Goal: Task Accomplishment & Management: Manage account settings

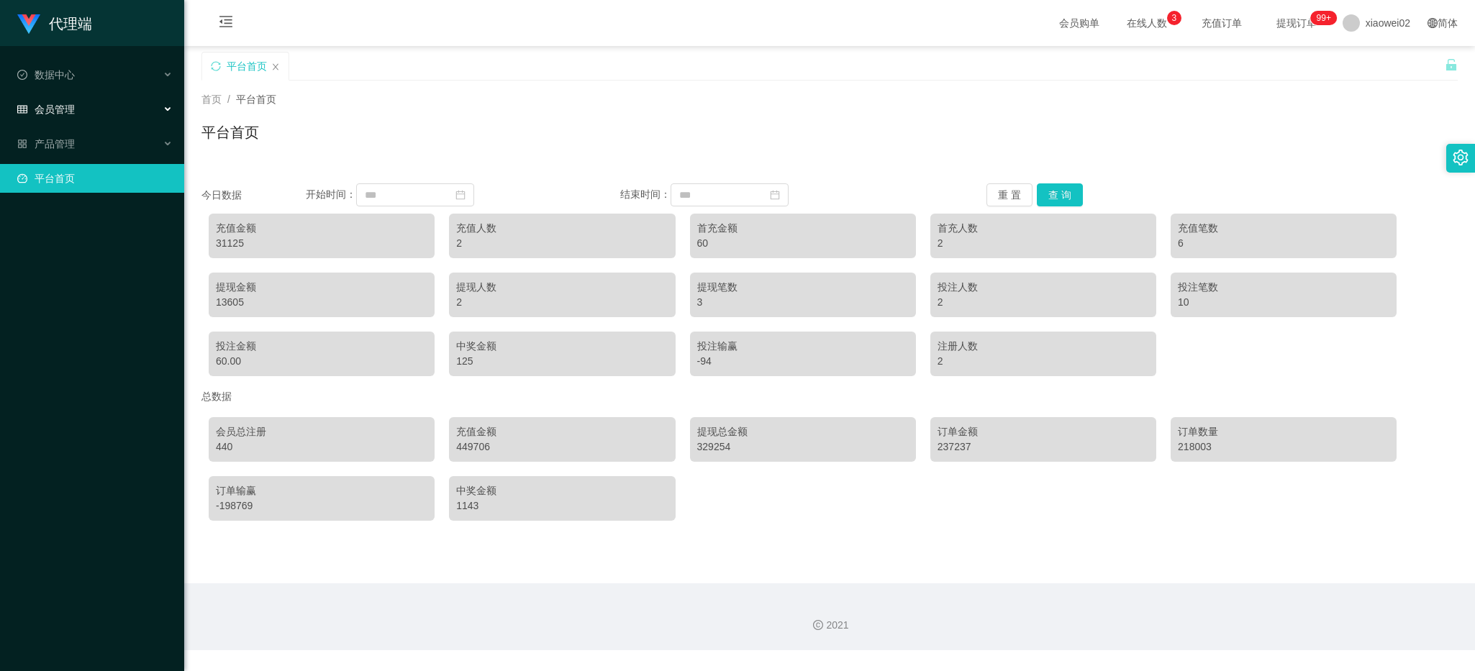
click at [106, 106] on div "会员管理" at bounding box center [92, 109] width 184 height 29
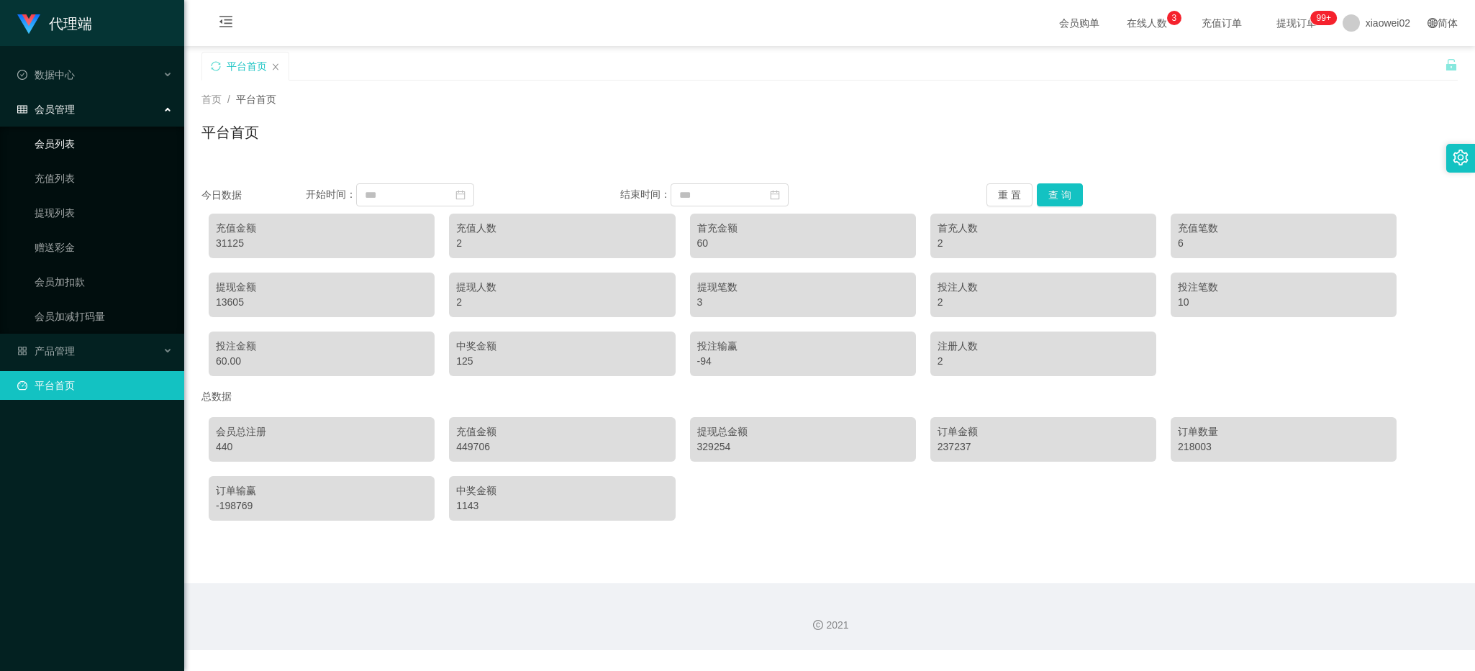
click at [94, 145] on link "会员列表" at bounding box center [104, 144] width 138 height 29
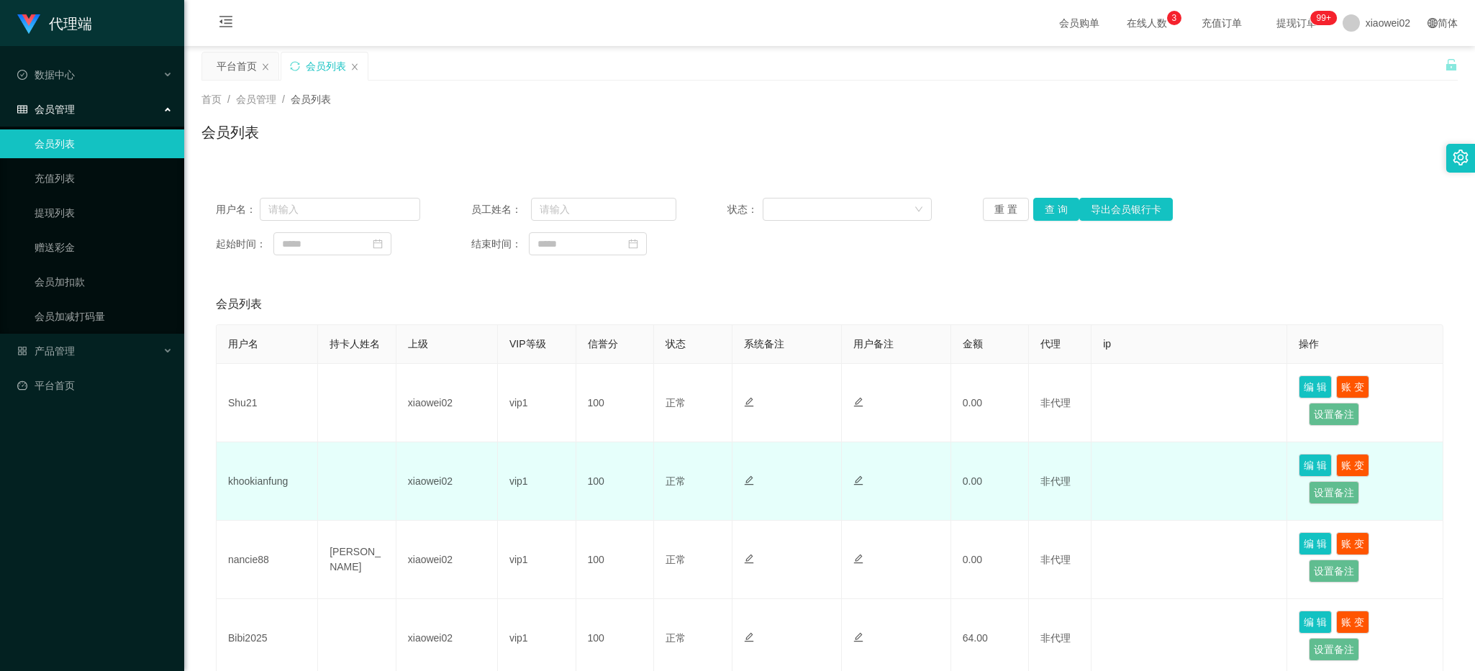
click at [267, 473] on td "khookianfung" at bounding box center [267, 481] width 101 height 78
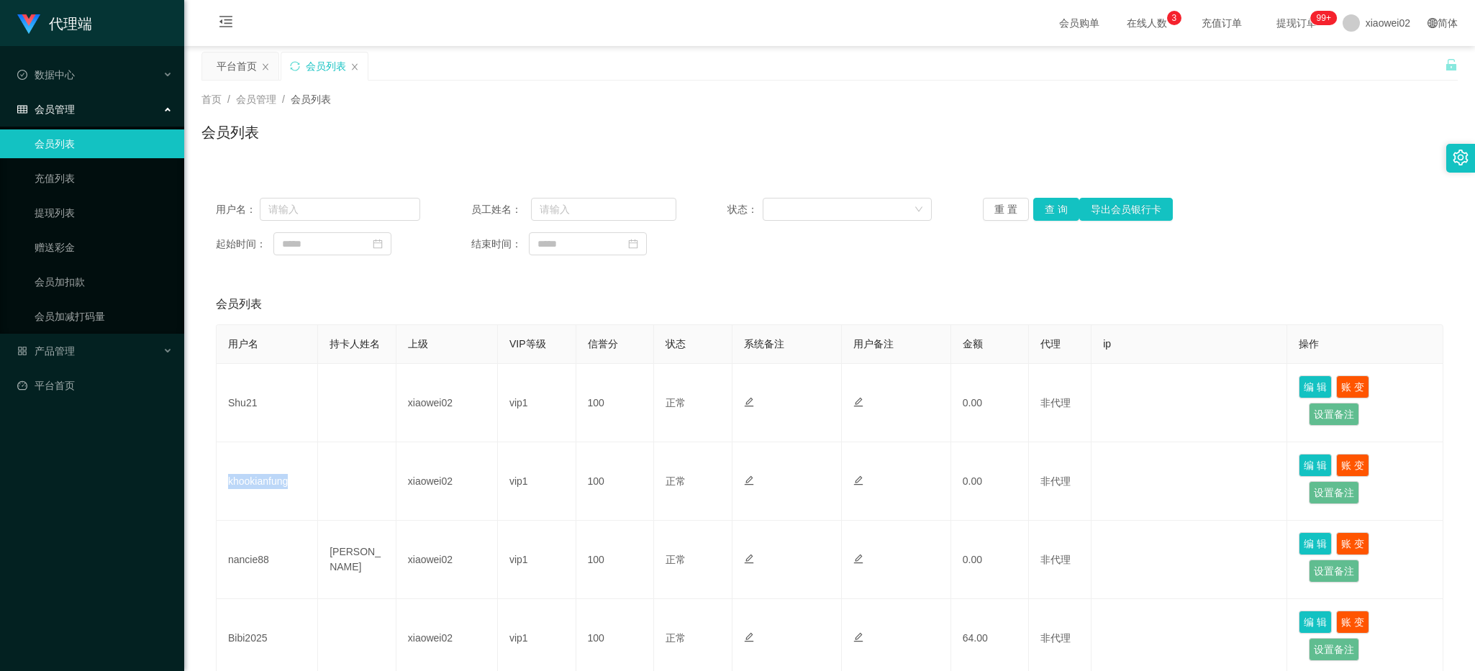
copy td "khookianfung"
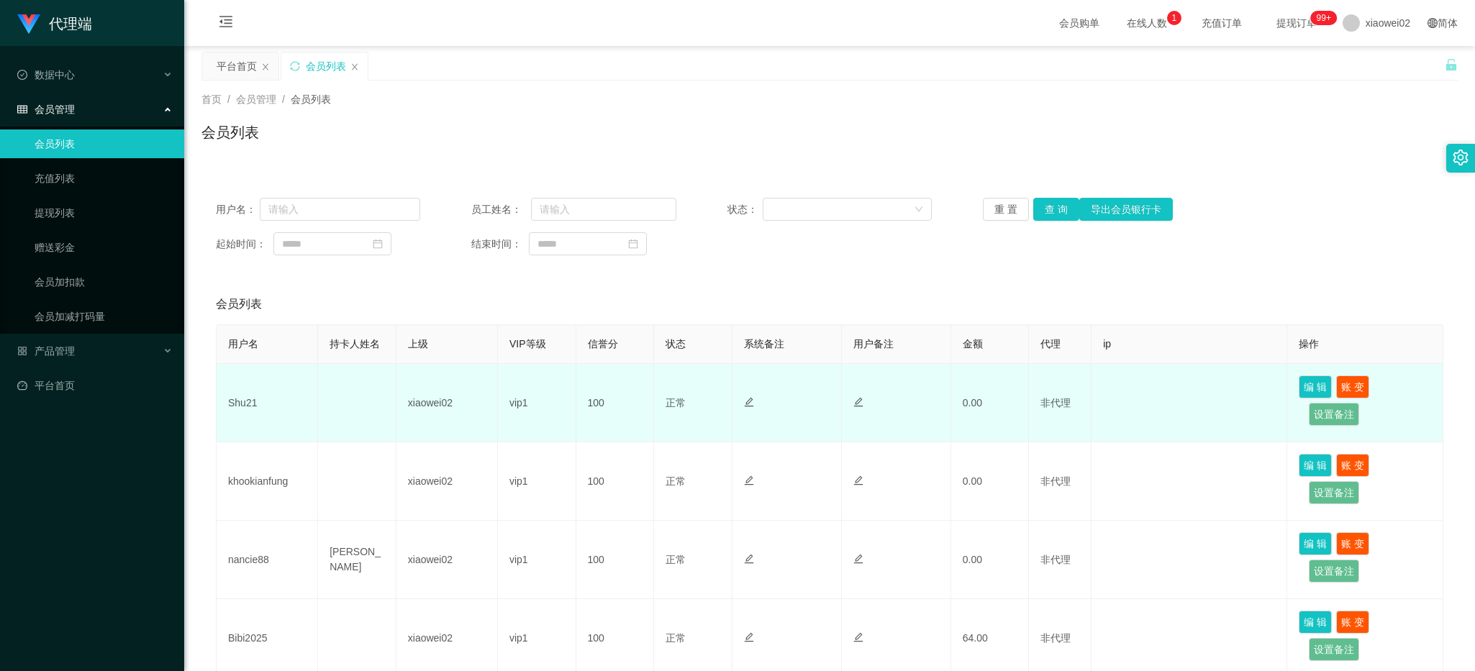
click at [227, 385] on td "Shu21" at bounding box center [267, 403] width 101 height 78
click at [246, 412] on td "Shu21" at bounding box center [267, 403] width 101 height 78
click at [252, 404] on td "Shu21" at bounding box center [267, 403] width 101 height 78
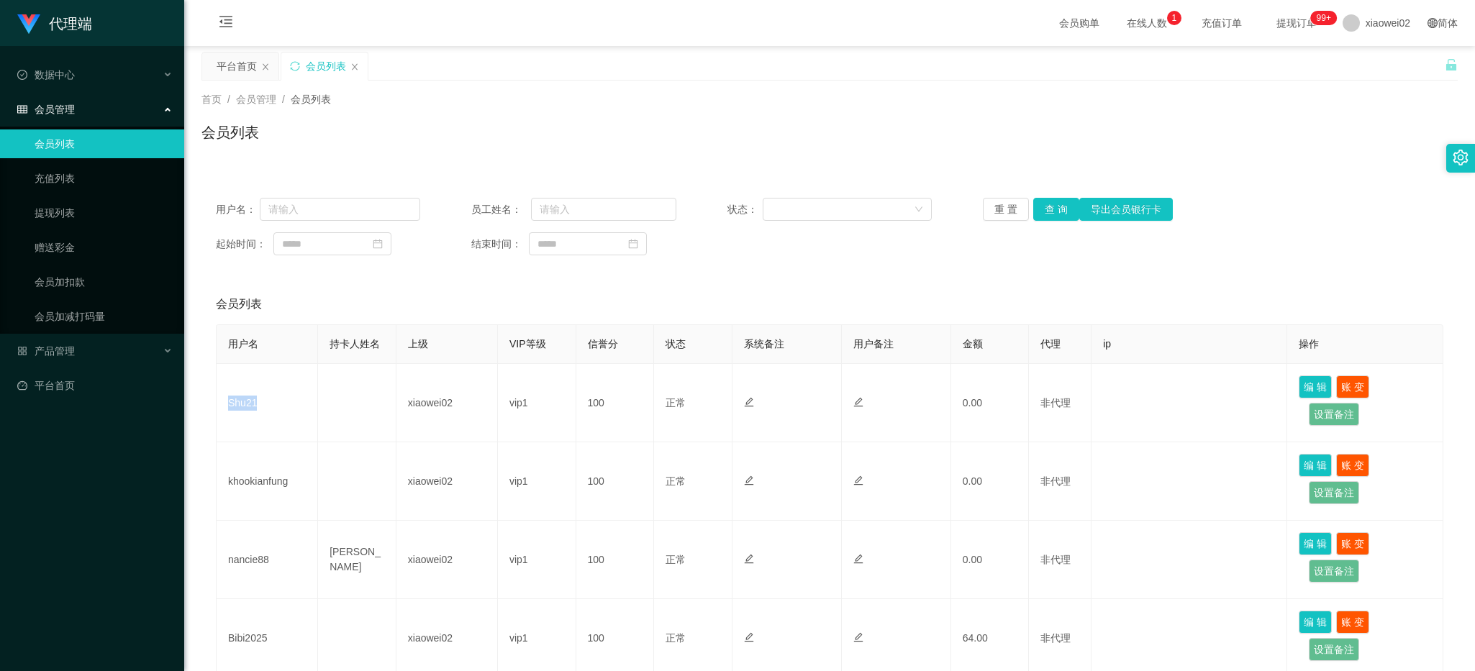
copy td "Shu21"
click at [886, 11] on div "会员购单 在线人数 0 1 2 3 4 5 6 7 8 9 0 1 2 3 4 5 6 7 8 9 0 1 2 3 4 5 6 7 8 9 充值订单 提现订单…" at bounding box center [829, 23] width 1291 height 47
click at [63, 139] on link "会员列表" at bounding box center [104, 144] width 138 height 29
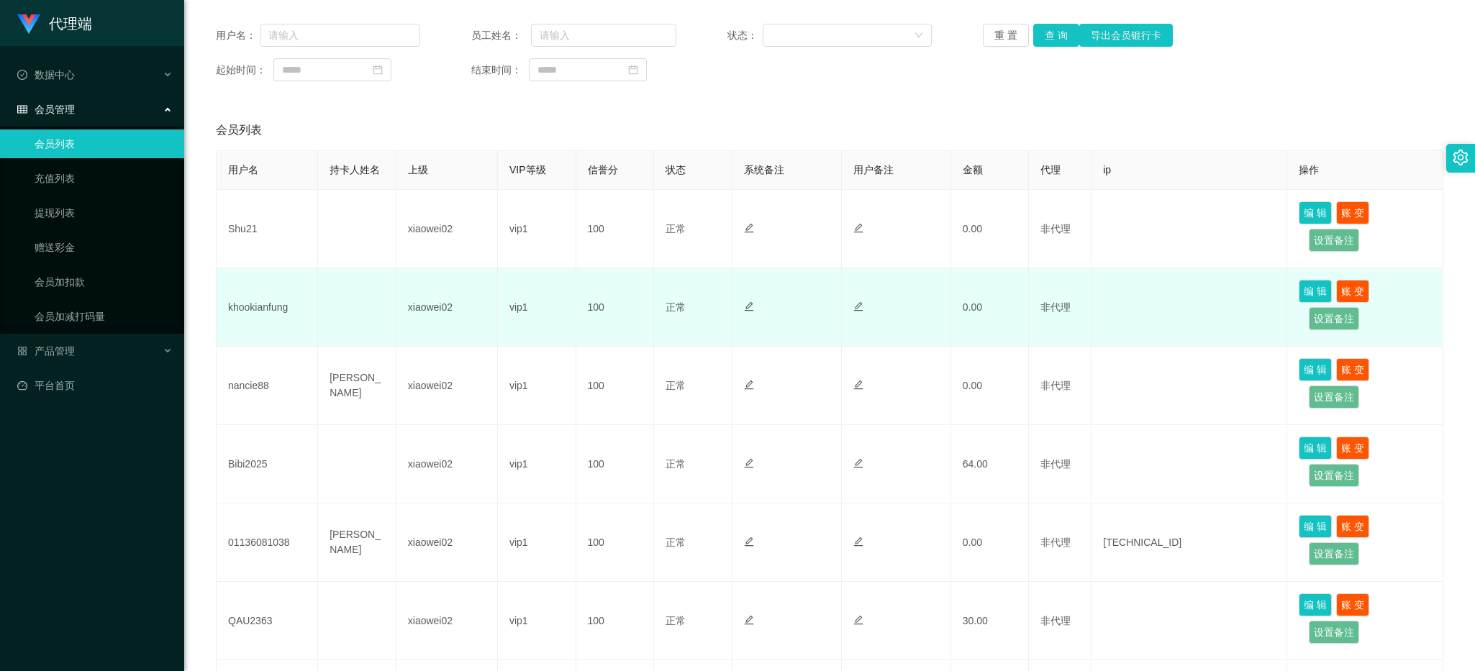
scroll to position [540, 0]
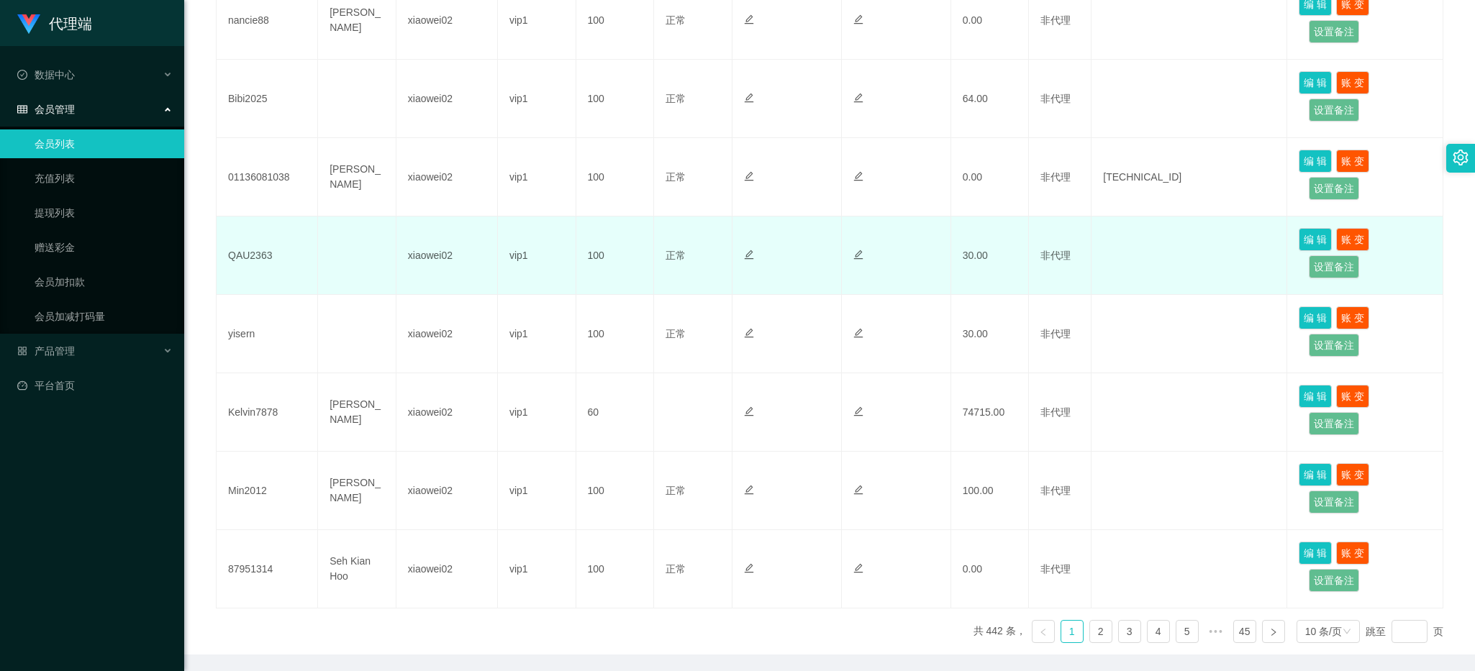
click at [238, 253] on td "QAU2363" at bounding box center [267, 256] width 101 height 78
copy td "QAU2363"
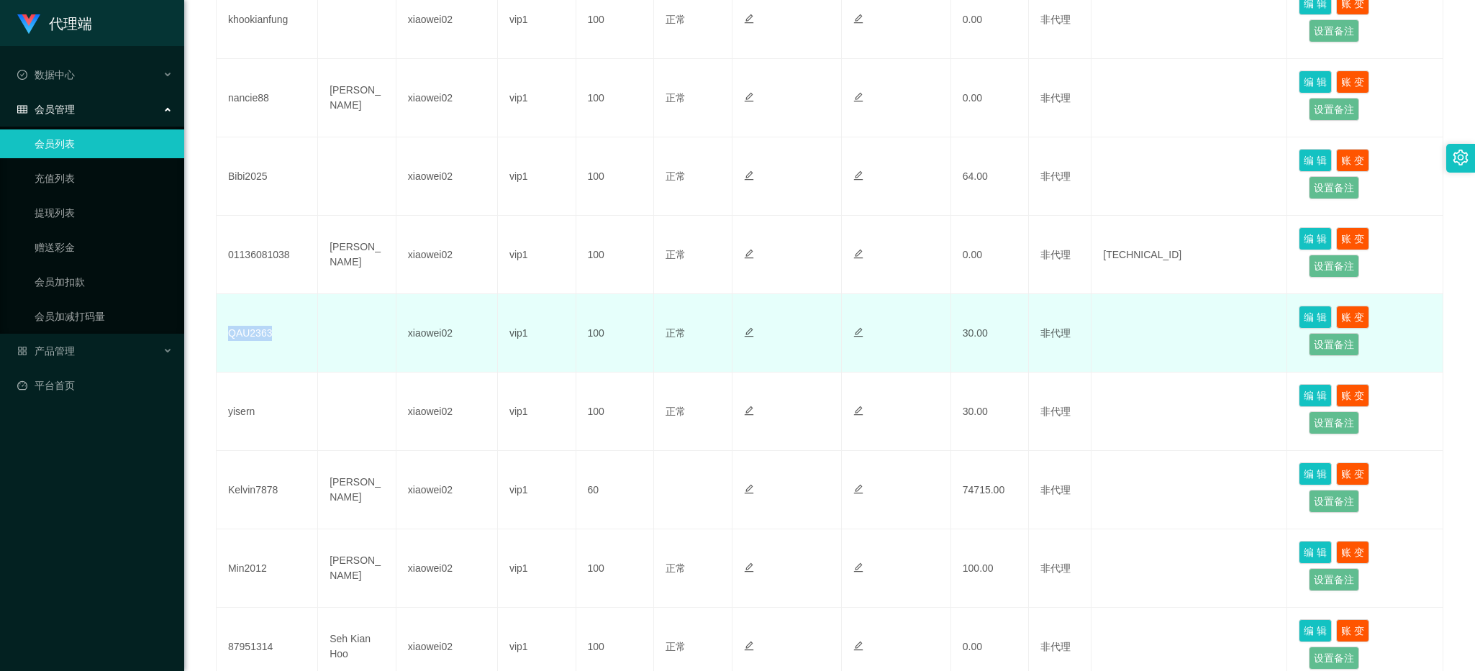
scroll to position [360, 0]
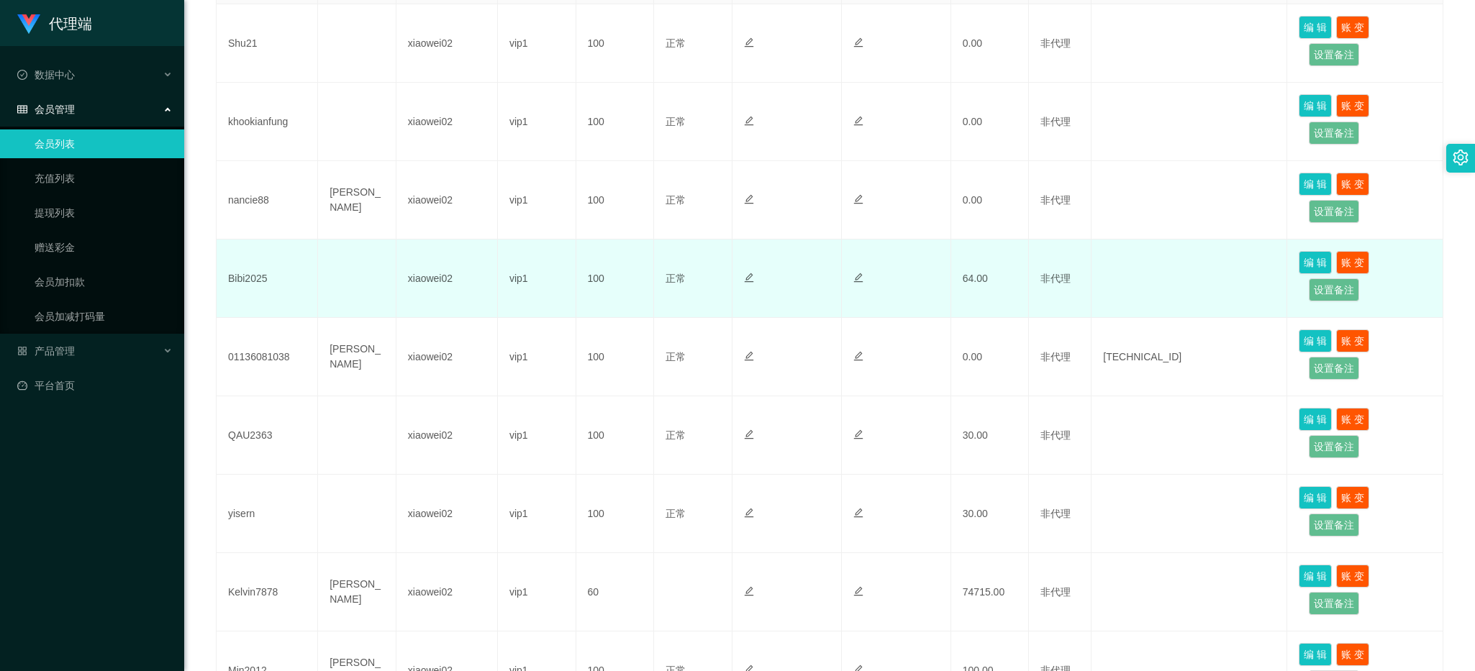
drag, startPoint x: 811, startPoint y: 261, endPoint x: 742, endPoint y: 252, distance: 69.7
click at [813, 260] on td at bounding box center [786, 279] width 109 height 78
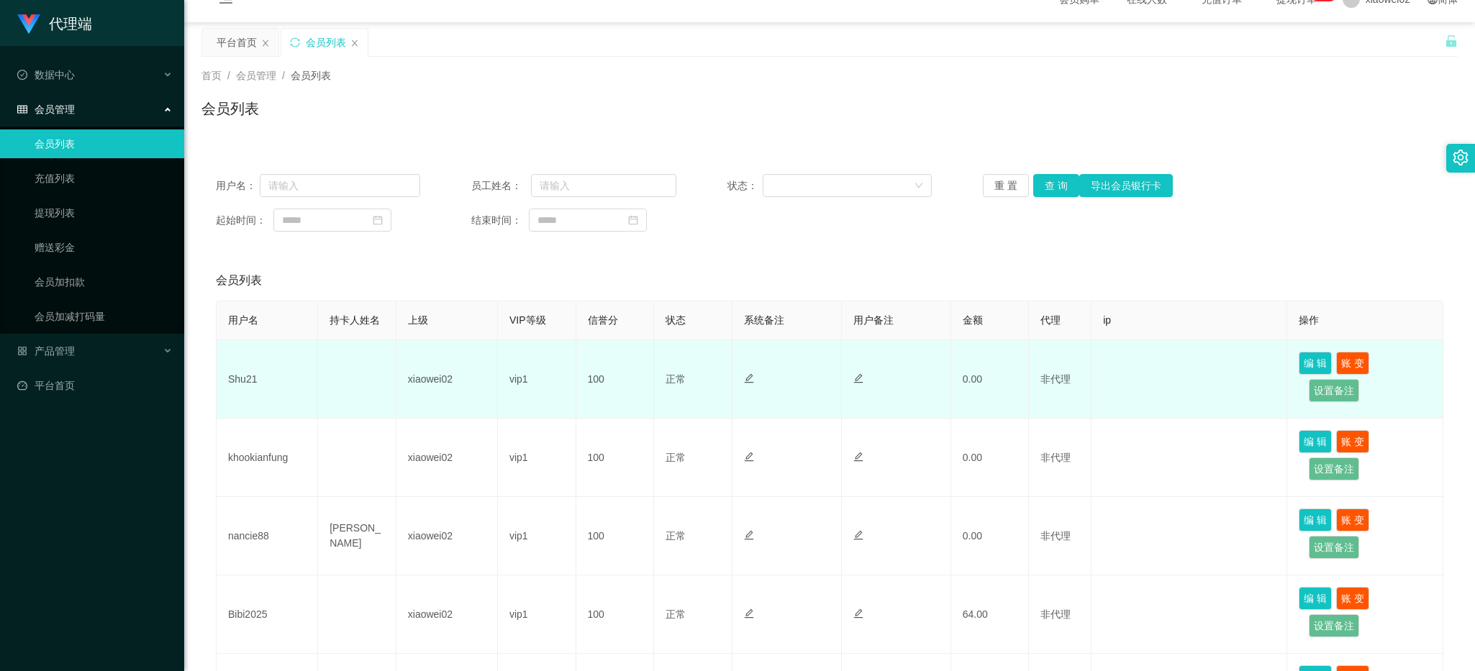
scroll to position [0, 0]
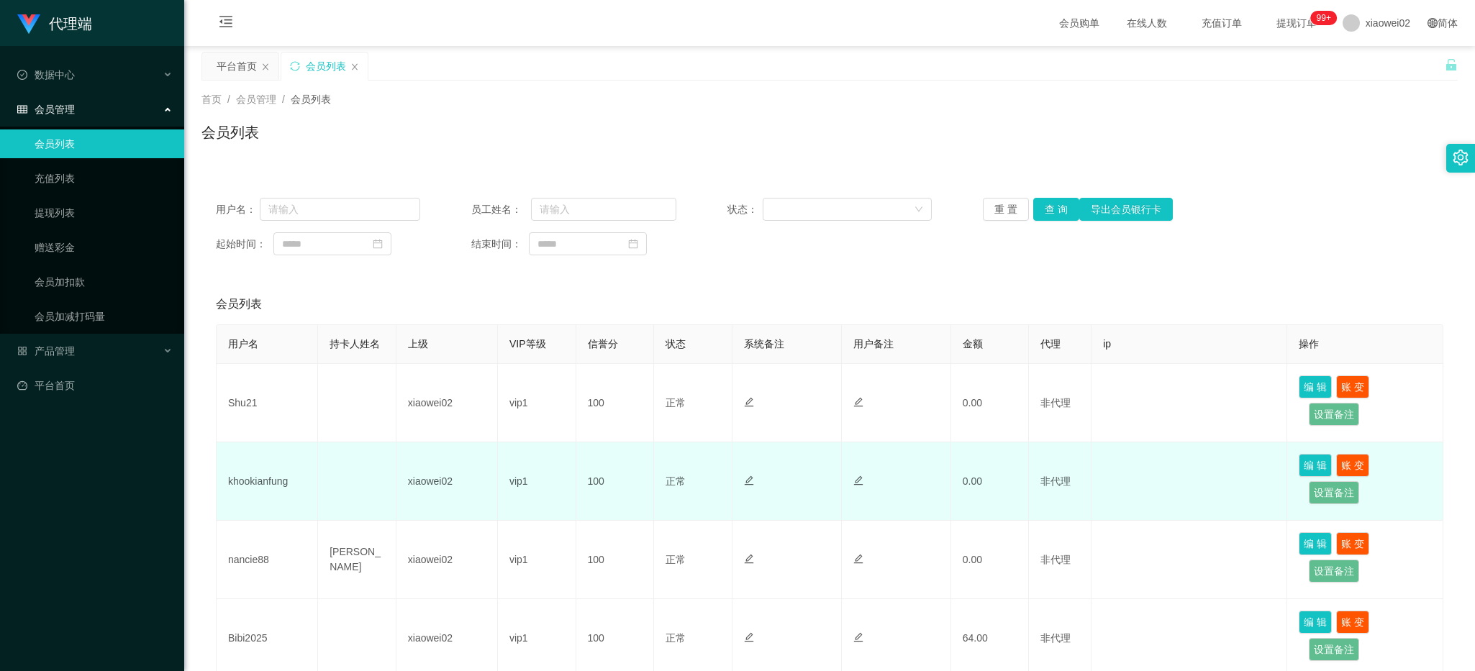
click at [268, 481] on td "khookianfung" at bounding box center [267, 481] width 101 height 78
copy td "khookianfung"
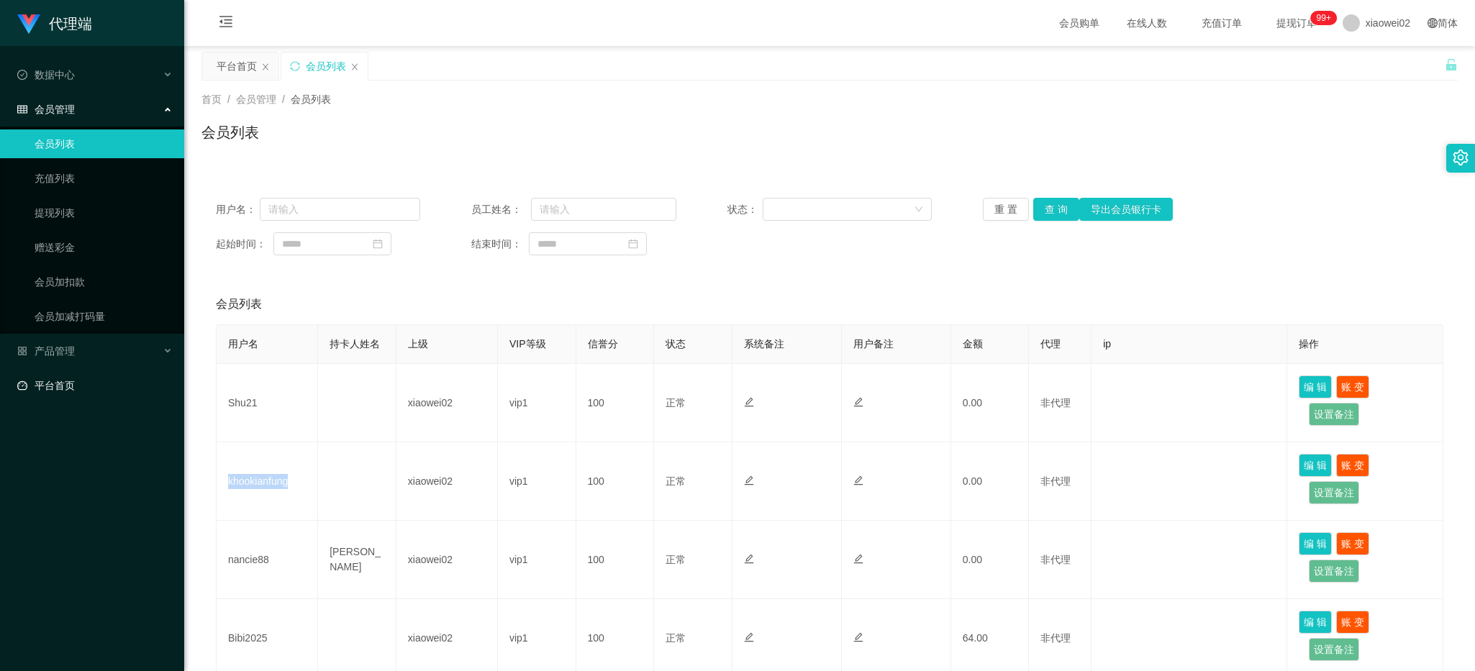
click at [99, 385] on link "平台首页" at bounding box center [94, 385] width 155 height 29
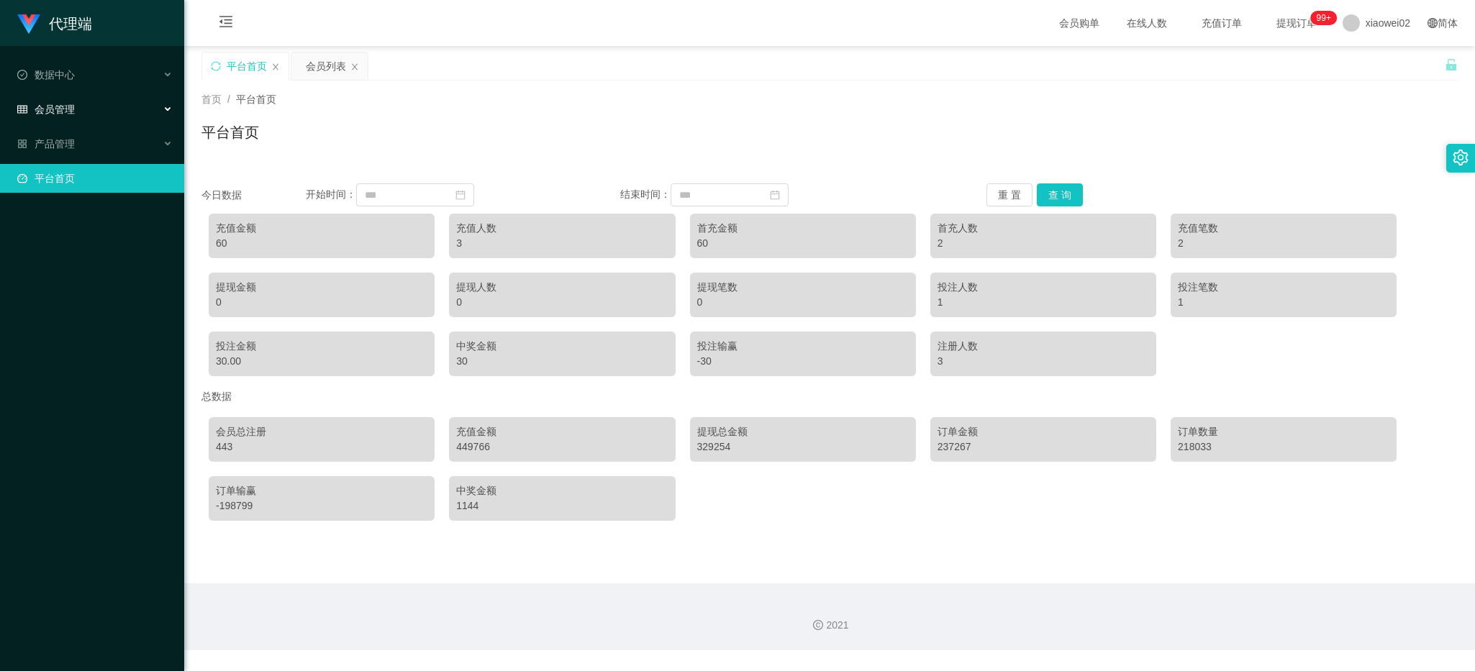
click at [106, 109] on div "会员管理" at bounding box center [92, 109] width 184 height 29
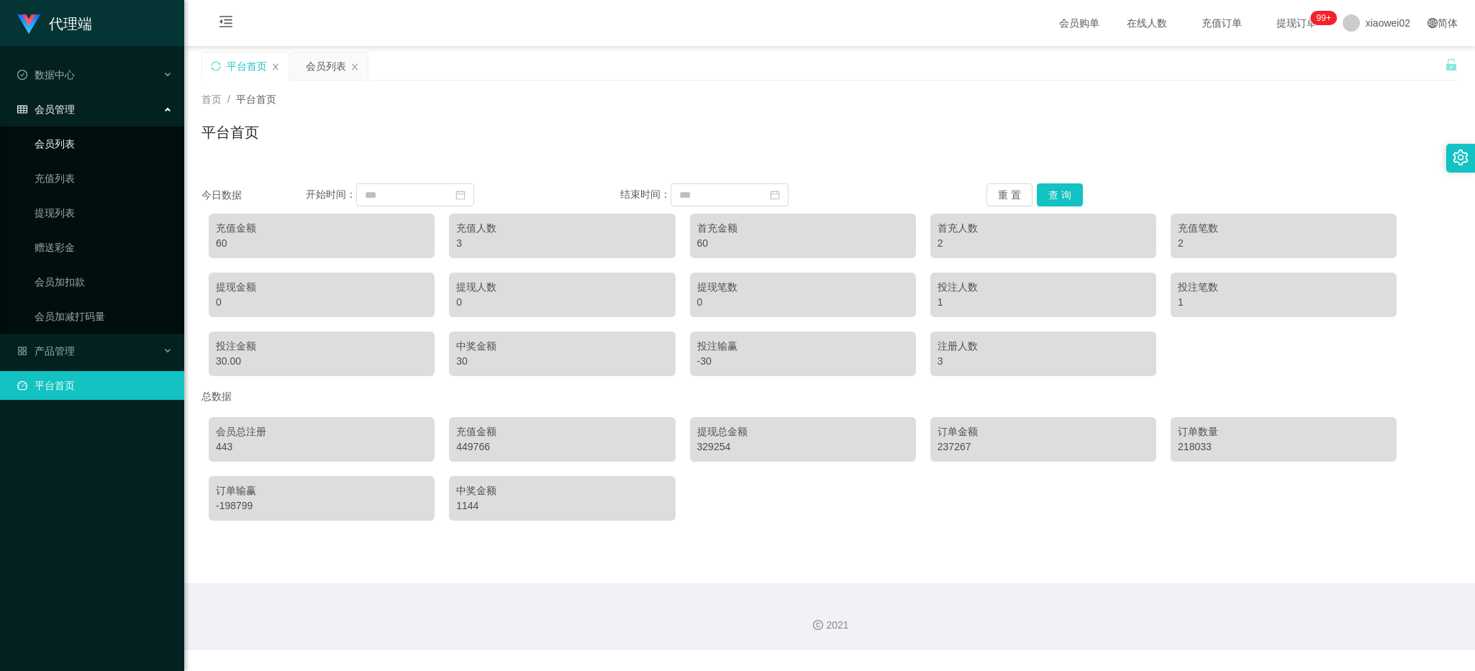
click at [109, 142] on link "会员列表" at bounding box center [104, 144] width 138 height 29
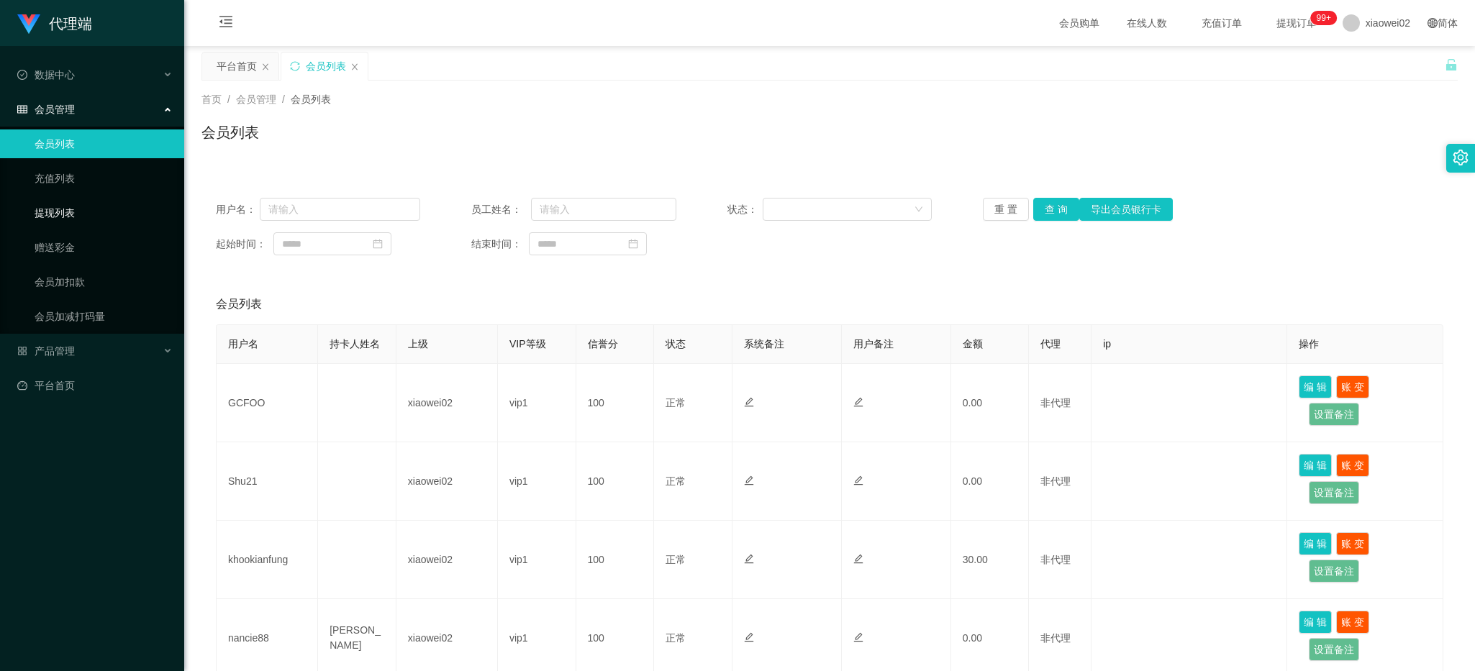
click at [138, 214] on link "提现列表" at bounding box center [104, 213] width 138 height 29
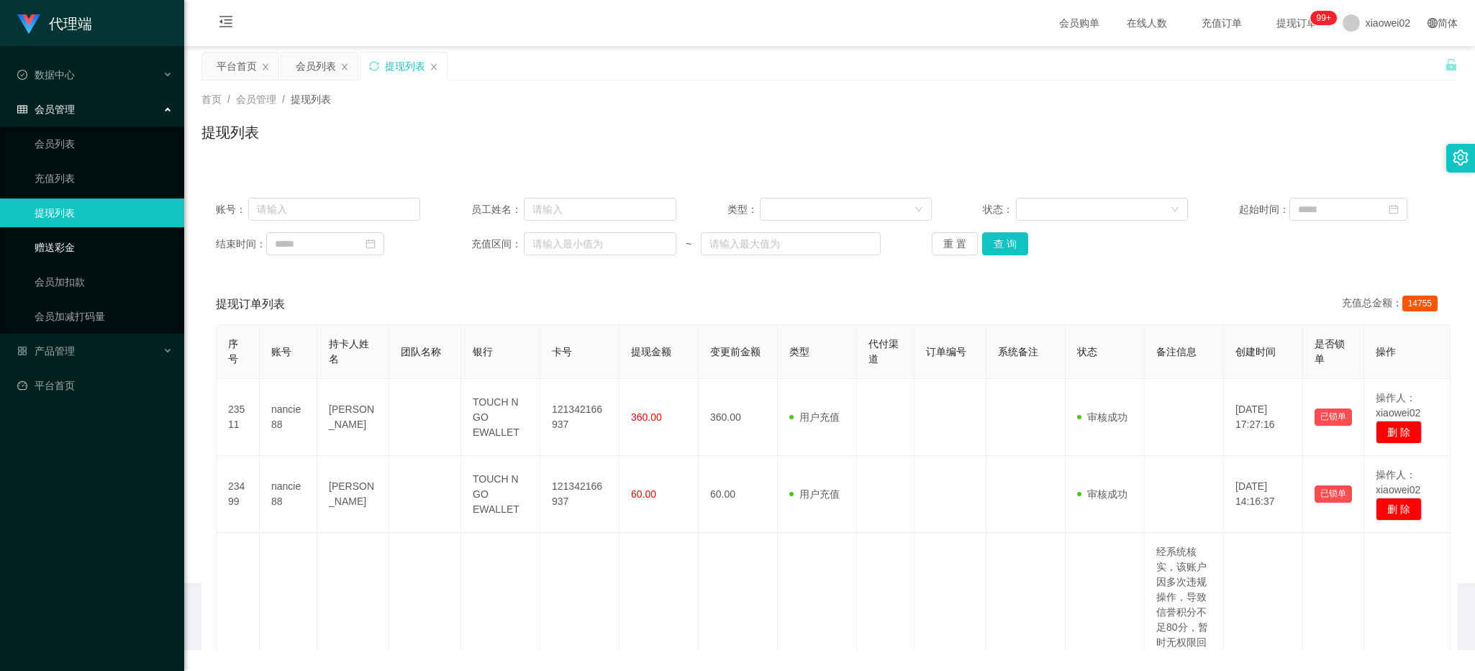
click at [116, 248] on link "赠送彩金" at bounding box center [104, 247] width 138 height 29
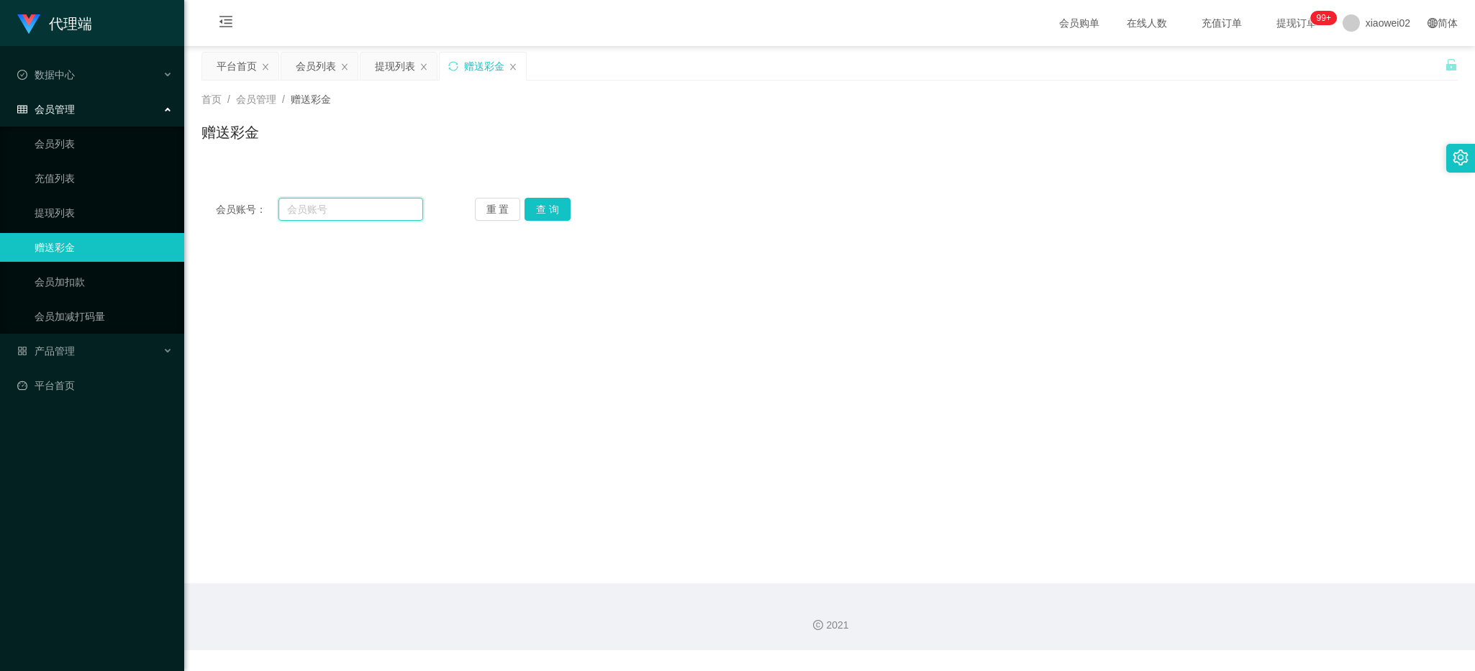
drag, startPoint x: 289, startPoint y: 211, endPoint x: 310, endPoint y: 209, distance: 21.7
click at [289, 211] on input "text" at bounding box center [350, 209] width 145 height 23
paste input "khookianfung"
type input "khookianfung"
click at [573, 222] on div "会员账号： khookianfung 重 置 查 询 会员账号 会员姓名 账号余额 操作类型 彩金加款 彩金扣款 金额 确 定" at bounding box center [829, 209] width 1256 height 52
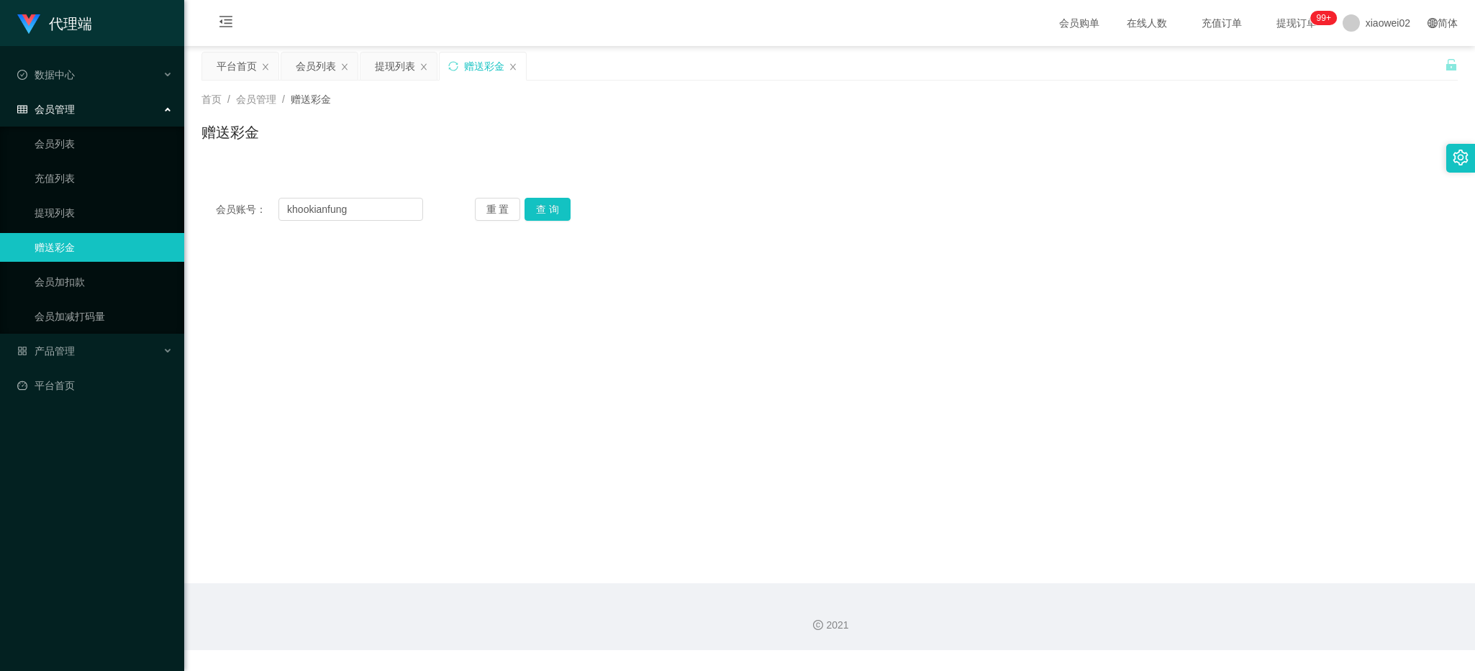
click at [570, 214] on div "重 置 查 询" at bounding box center [578, 209] width 207 height 23
click at [558, 217] on button "查 询" at bounding box center [547, 209] width 46 height 23
click at [531, 206] on button "查 询" at bounding box center [547, 209] width 46 height 23
drag, startPoint x: 545, startPoint y: 487, endPoint x: 489, endPoint y: 332, distance: 165.2
click at [545, 487] on main "关闭左侧 关闭右侧 关闭其它 刷新页面 平台首页 会员列表 提现列表 赠送彩金 首页 / 会员管理 / 赠送彩金 / 赠送彩金 会员账号： khookianf…" at bounding box center [829, 314] width 1291 height 537
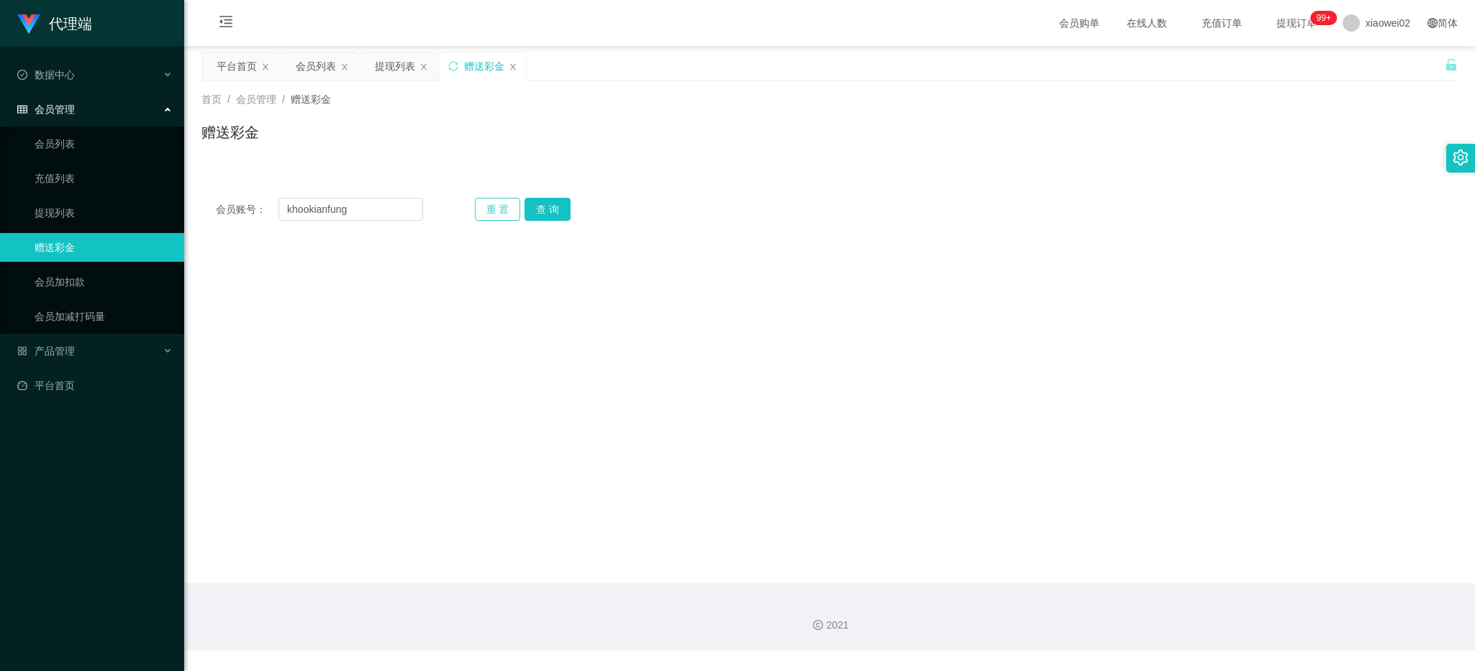
click at [491, 201] on button "重 置" at bounding box center [498, 209] width 46 height 23
drag, startPoint x: 378, startPoint y: 206, endPoint x: 386, endPoint y: 206, distance: 7.9
click at [378, 206] on input "text" at bounding box center [350, 209] width 145 height 23
paste input "khookianfung"
type input "khookianfung"
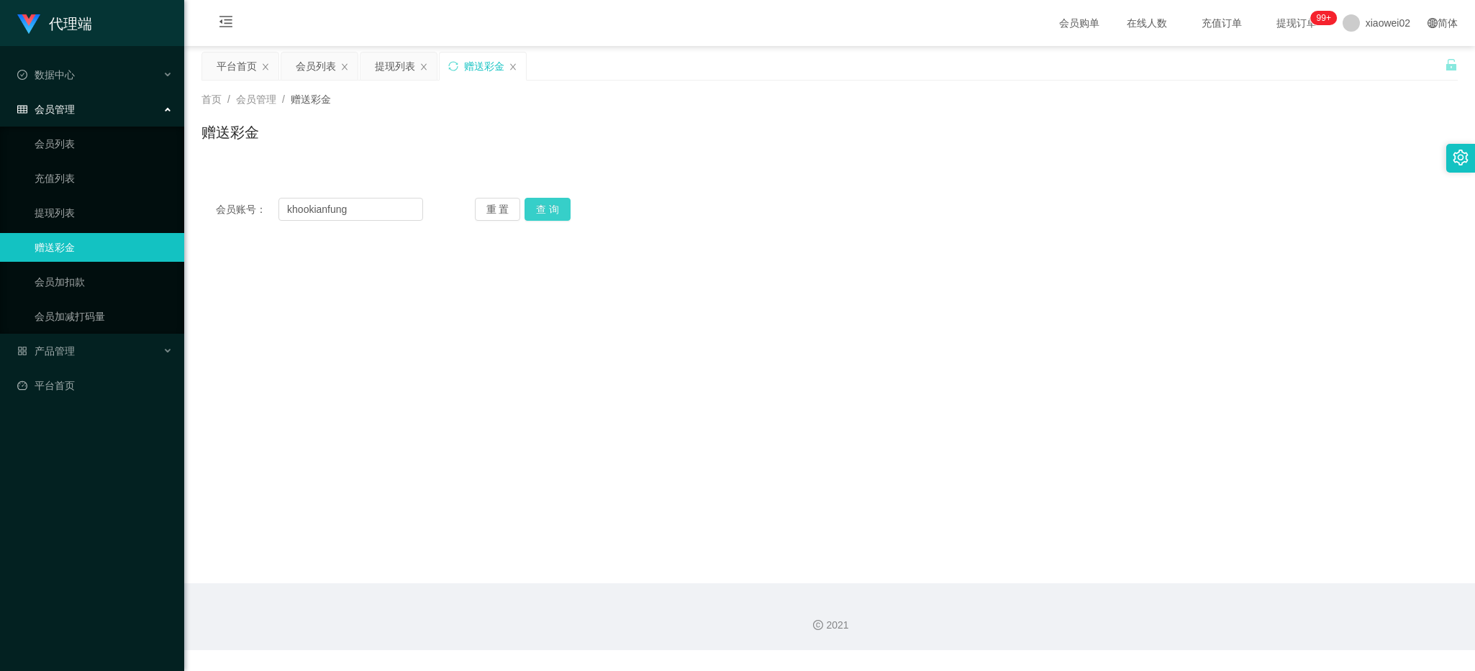
click at [545, 212] on button "查 询" at bounding box center [547, 209] width 46 height 23
click at [87, 145] on link "会员列表" at bounding box center [104, 144] width 138 height 29
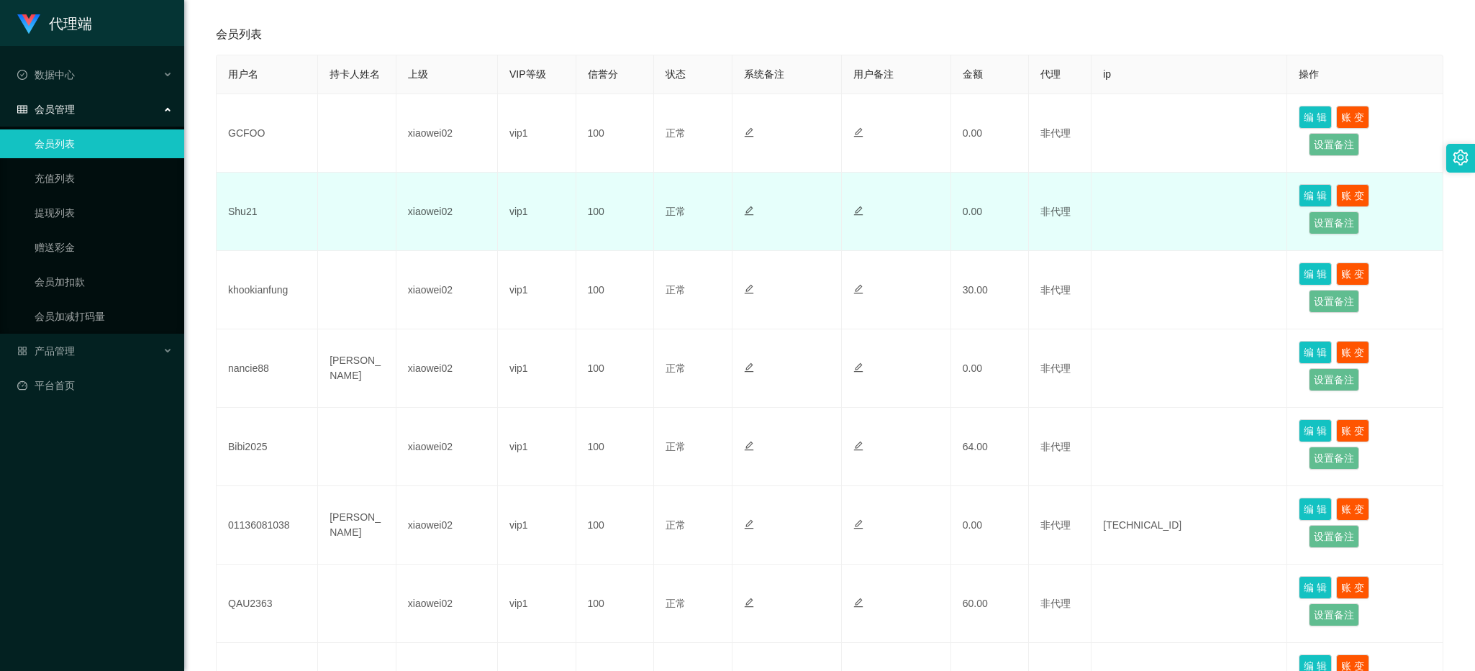
scroll to position [180, 0]
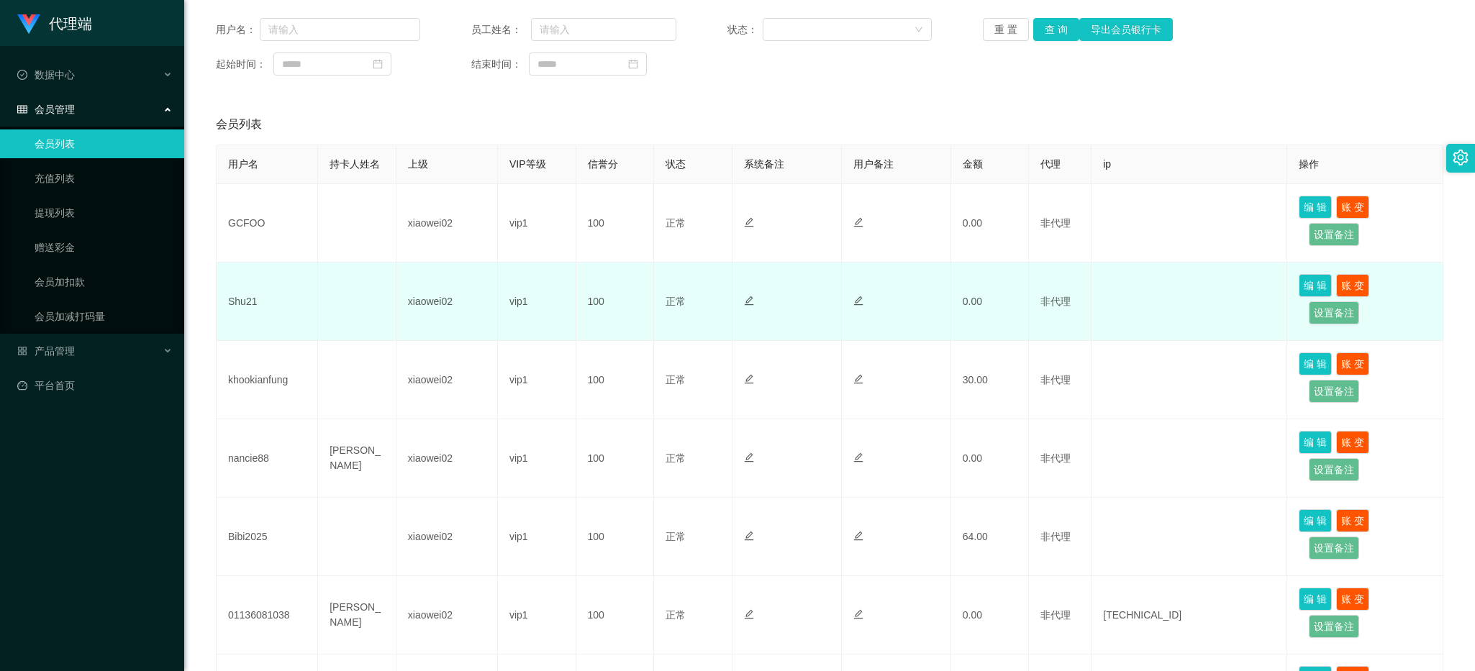
click at [255, 300] on td "Shu21" at bounding box center [267, 302] width 101 height 78
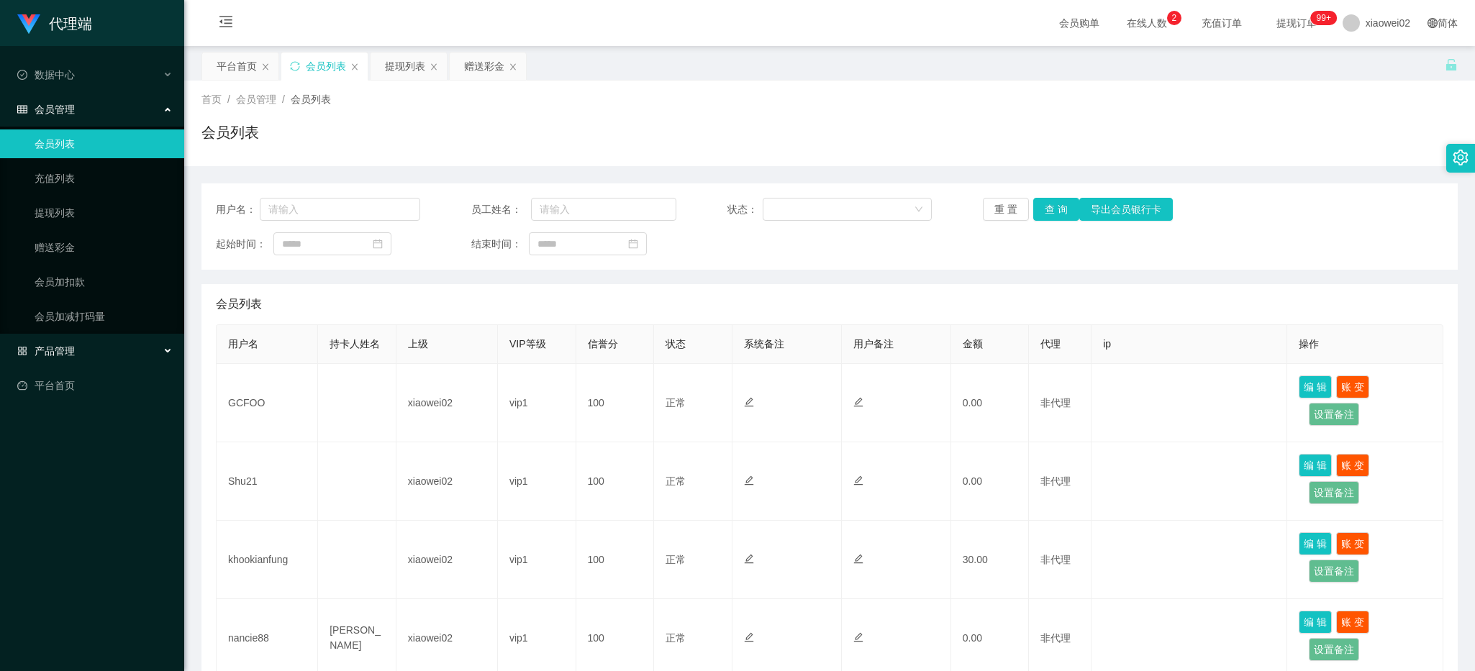
click at [94, 361] on div "产品管理" at bounding box center [92, 351] width 184 height 29
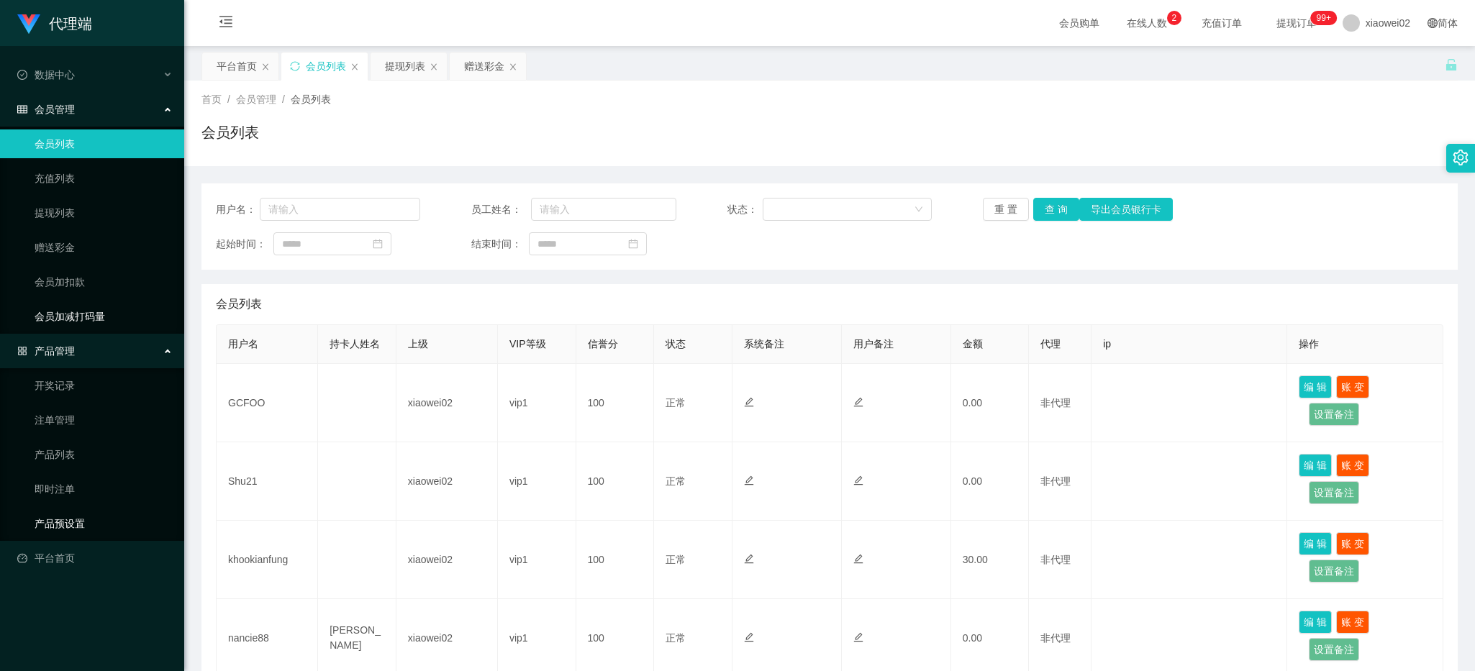
drag, startPoint x: 76, startPoint y: 517, endPoint x: 119, endPoint y: 317, distance: 203.8
click at [76, 518] on link "产品预设置" at bounding box center [104, 523] width 138 height 29
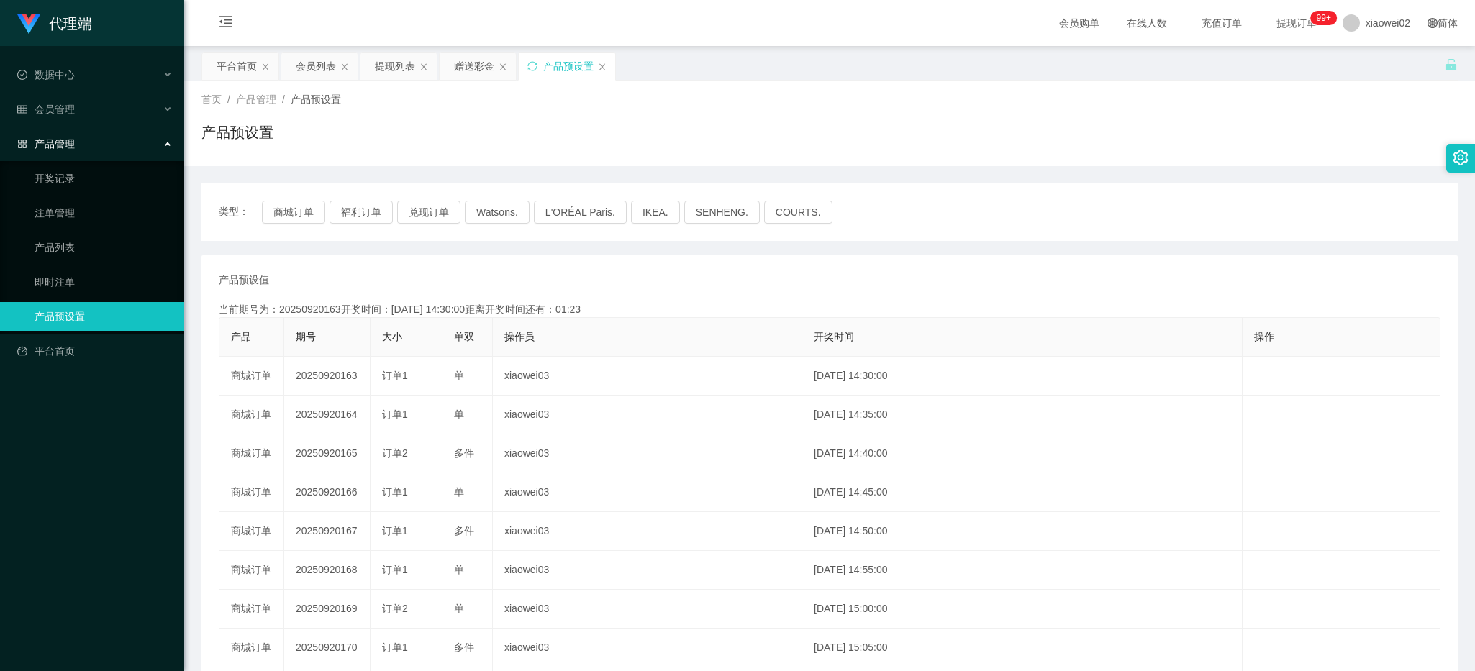
click at [105, 124] on li "会员管理" at bounding box center [92, 111] width 184 height 32
click at [113, 117] on div "会员管理" at bounding box center [92, 109] width 184 height 29
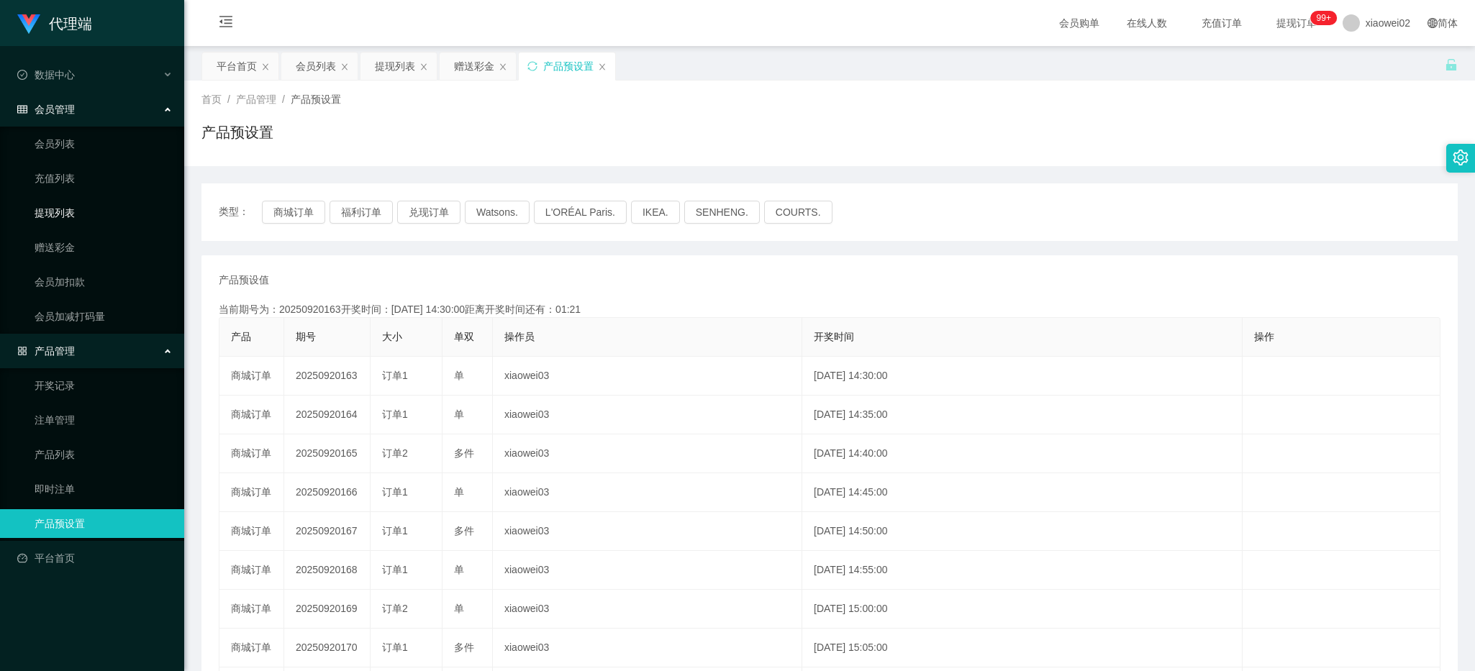
click at [78, 201] on link "提现列表" at bounding box center [104, 213] width 138 height 29
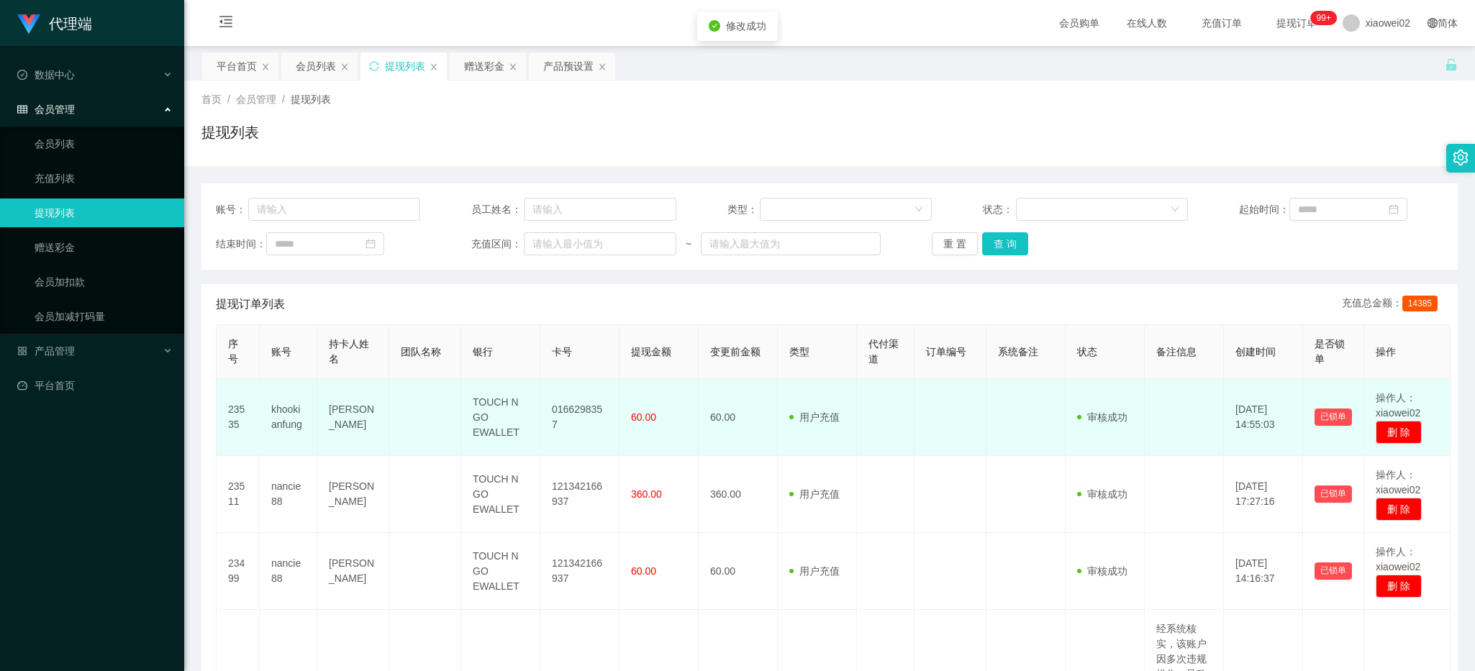
click at [555, 407] on td "0166298357" at bounding box center [579, 417] width 79 height 77
click at [563, 408] on td "0166298357" at bounding box center [579, 417] width 79 height 77
copy td "0166298357"
